Goal: Complete application form

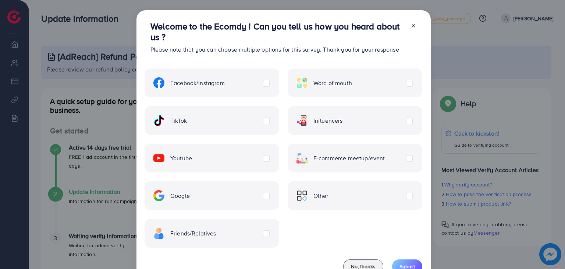
click at [244, 97] on div "Facebook/Instagram Word of mouth TikTok Influencers Youtube E-commerce meetup/e…" at bounding box center [284, 154] width 278 height 188
click at [267, 77] on div "Facebook/Instagram" at bounding box center [212, 82] width 135 height 29
click at [225, 83] on label "Facebook/Instagram" at bounding box center [188, 82] width 71 height 11
click at [403, 262] on button "Submit" at bounding box center [407, 266] width 30 height 14
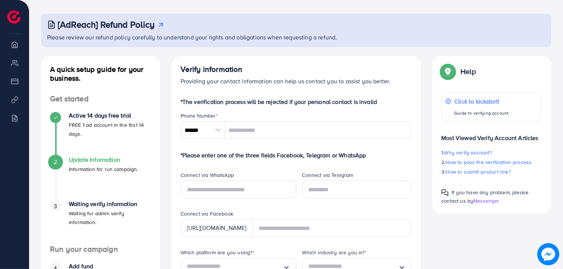
scroll to position [34, 0]
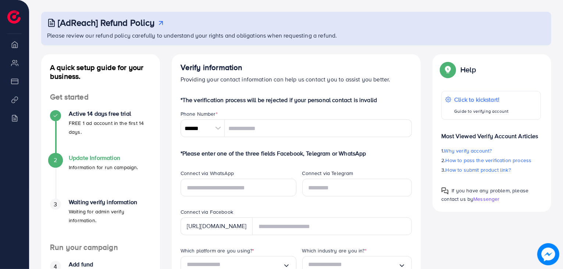
click at [219, 131] on div at bounding box center [218, 128] width 13 height 18
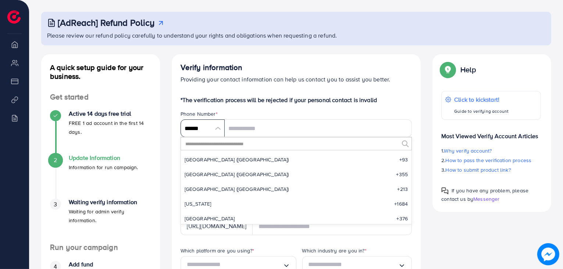
scroll to position [3415, 0]
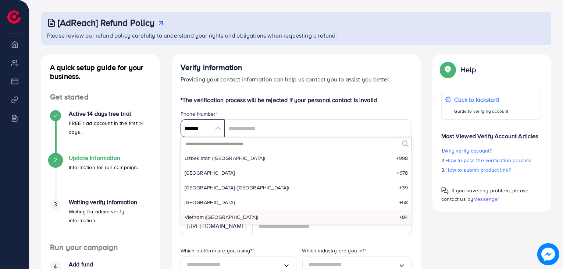
click at [218, 128] on input "******" at bounding box center [203, 128] width 44 height 18
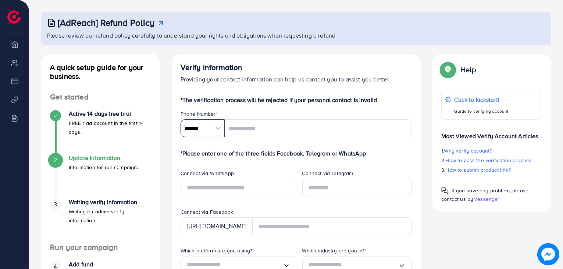
click at [218, 128] on input "******" at bounding box center [203, 128] width 44 height 18
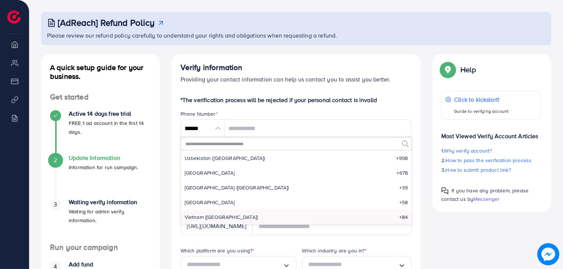
click at [223, 148] on input "text" at bounding box center [292, 143] width 214 height 13
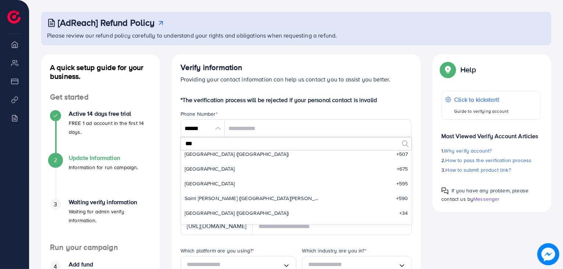
scroll to position [0, 0]
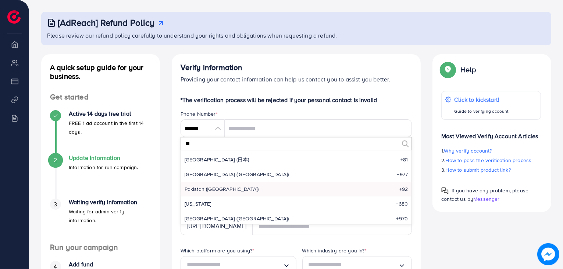
type input "**"
click at [231, 193] on li "Pakistan (‫[GEOGRAPHIC_DATA]‬‎) +92" at bounding box center [296, 188] width 231 height 15
type input "******"
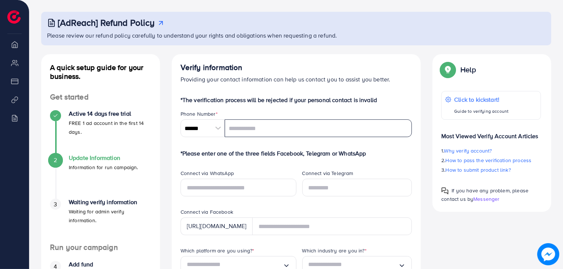
click at [252, 131] on input "tel" at bounding box center [319, 128] width 188 height 18
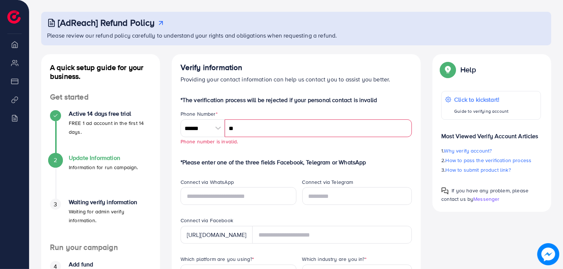
type input "*"
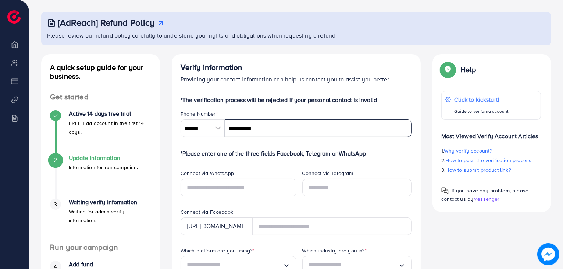
type input "**********"
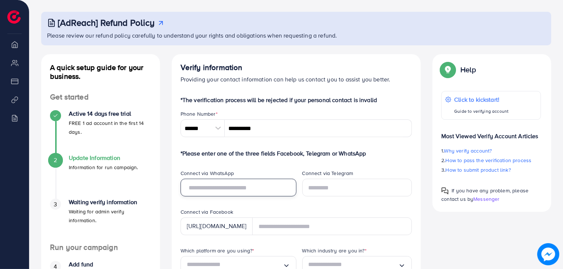
click at [246, 185] on input "text" at bounding box center [239, 187] width 116 height 18
click at [227, 185] on input "text" at bounding box center [239, 187] width 116 height 18
type input "**********"
type input "********"
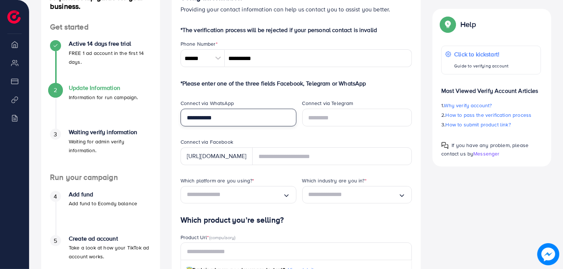
scroll to position [104, 0]
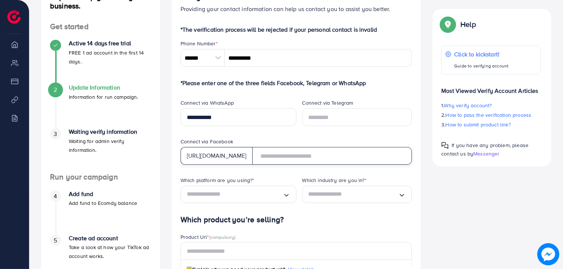
click at [283, 161] on input "text" at bounding box center [332, 156] width 160 height 18
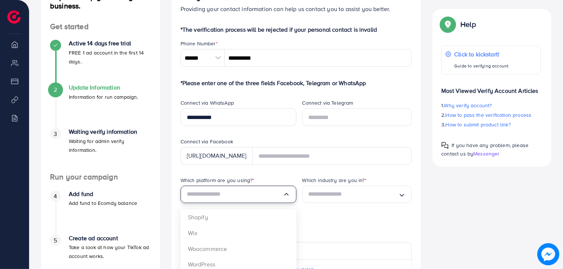
click at [255, 198] on input "Search for option" at bounding box center [235, 193] width 96 height 11
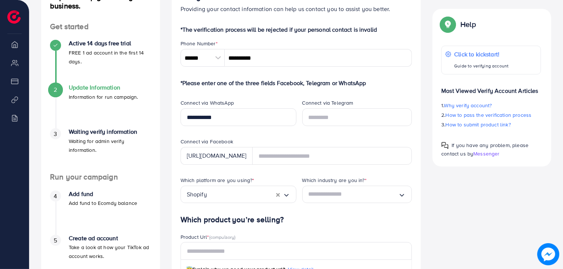
click at [246, 212] on div "Which platform are you using? * Shopify Loading... Shopify Wix Woocommerce Word…" at bounding box center [236, 195] width 122 height 39
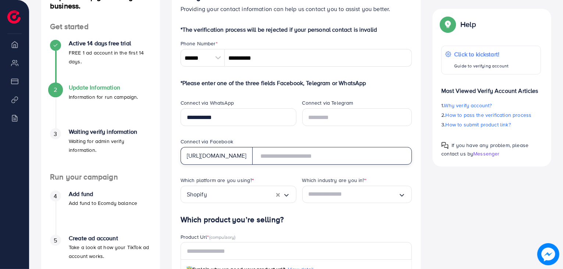
click at [281, 159] on input "text" at bounding box center [332, 156] width 160 height 18
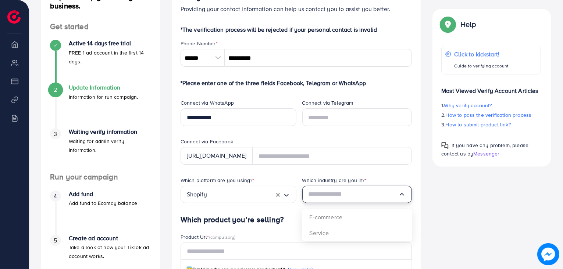
click at [330, 193] on input "Search for option" at bounding box center [354, 193] width 90 height 11
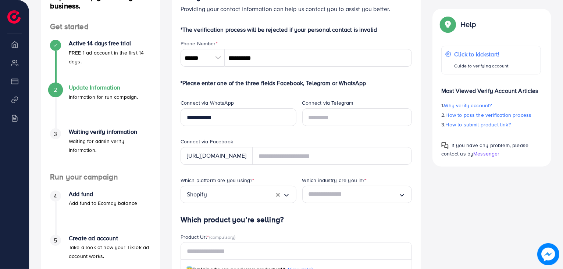
click at [293, 172] on form "**********" at bounding box center [297, 215] width 232 height 381
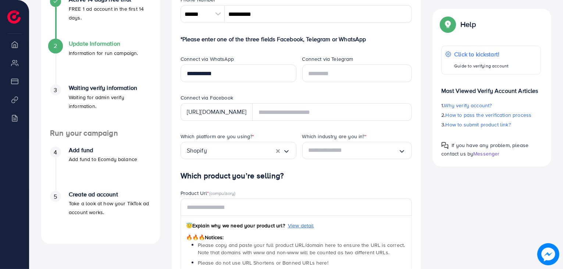
scroll to position [148, 0]
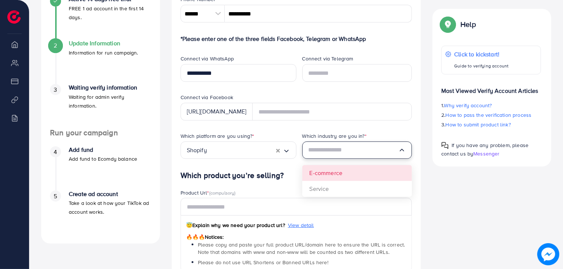
click at [334, 149] on input "Search for option" at bounding box center [354, 149] width 90 height 11
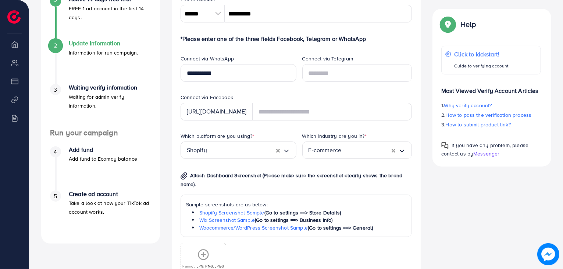
click at [323, 173] on div "Which platform are you using? * Shopify Loading... Which industry are you in? *…" at bounding box center [297, 211] width 244 height 159
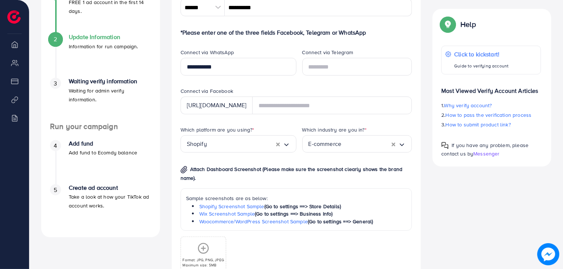
scroll to position [154, 0]
click at [231, 206] on link "Shopify Screenshot Sample" at bounding box center [231, 206] width 65 height 7
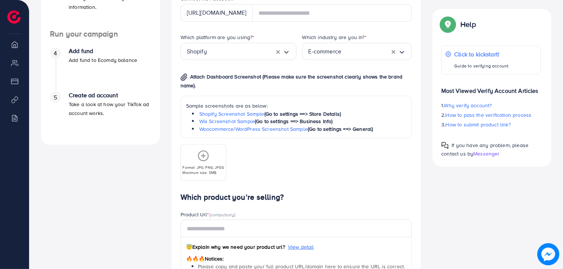
scroll to position [251, 0]
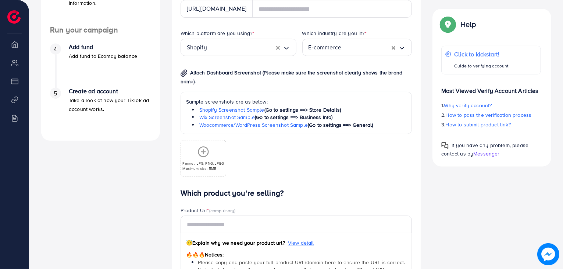
click at [203, 155] on icon at bounding box center [204, 152] width 12 height 12
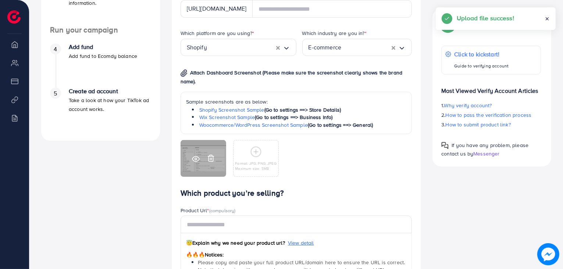
click at [195, 159] on circle at bounding box center [196, 159] width 2 height 2
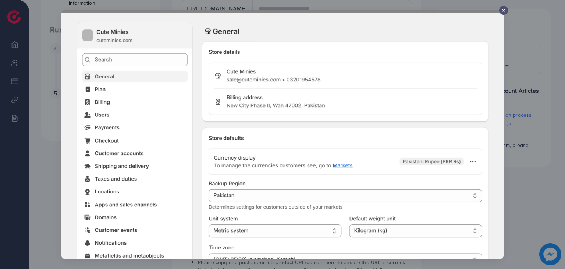
click at [506, 9] on icon at bounding box center [504, 10] width 6 height 6
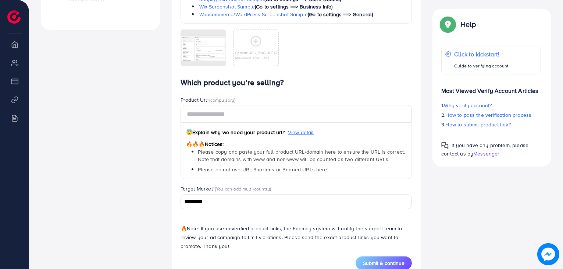
scroll to position [382, 0]
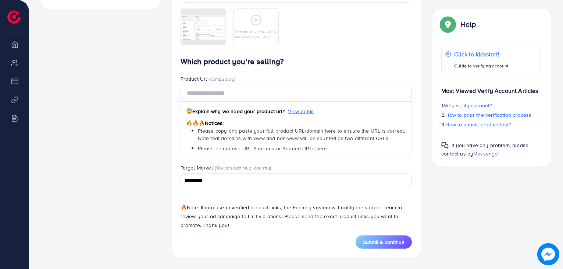
drag, startPoint x: 305, startPoint y: 111, endPoint x: 335, endPoint y: 61, distance: 58.8
click at [335, 61] on h4 "Which product you’re selling?" at bounding box center [297, 61] width 232 height 9
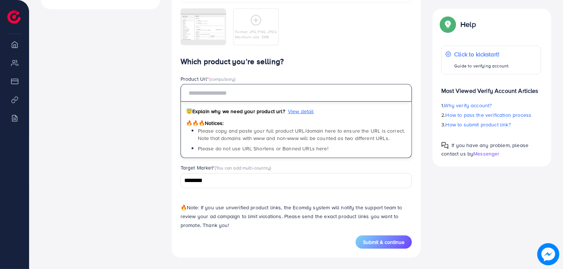
click at [242, 93] on input "text" at bounding box center [297, 93] width 232 height 18
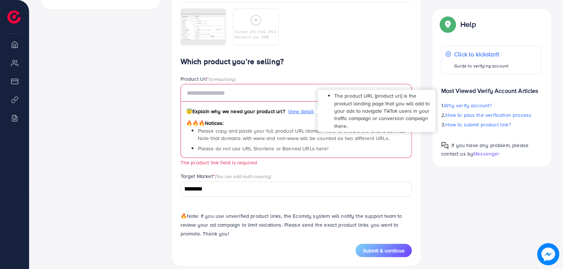
click at [302, 110] on span "View detail" at bounding box center [301, 110] width 26 height 7
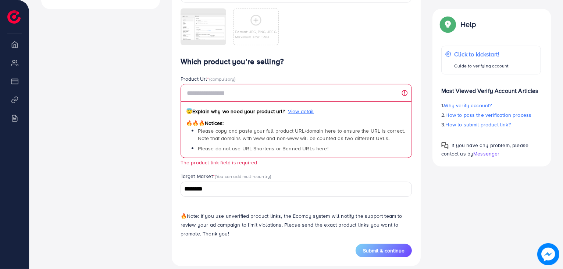
drag, startPoint x: 302, startPoint y: 110, endPoint x: 329, endPoint y: 71, distance: 48.2
click at [329, 71] on div "Which product you’re selling? Product Url * (compulsory) 😇 Explain why we need …" at bounding box center [297, 150] width 232 height 186
click at [329, 70] on div "Which product you’re selling? Product Url * (compulsory) 😇 Explain why we need …" at bounding box center [297, 150] width 232 height 186
